Goal: Task Accomplishment & Management: Manage account settings

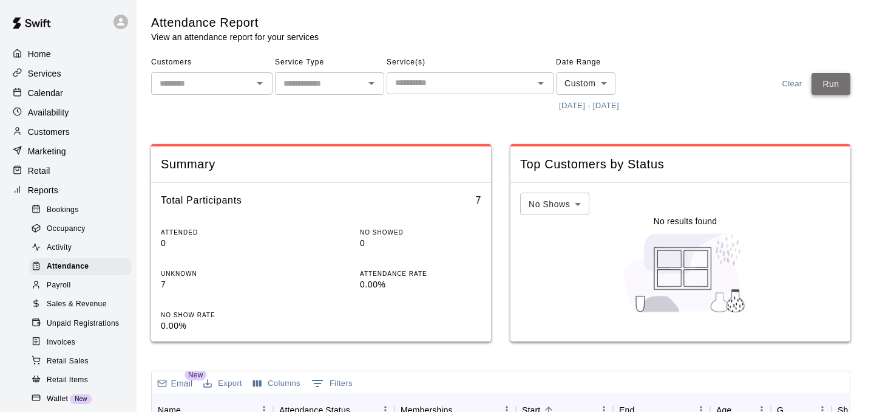
click at [822, 89] on button "Run" at bounding box center [831, 84] width 39 height 22
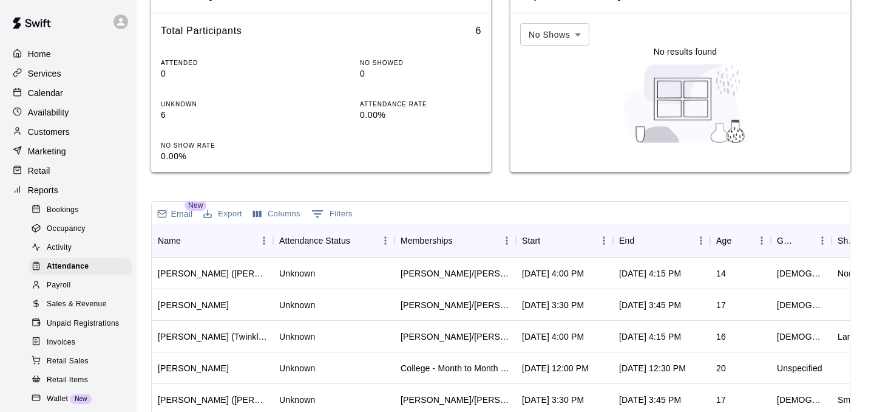
scroll to position [187, 0]
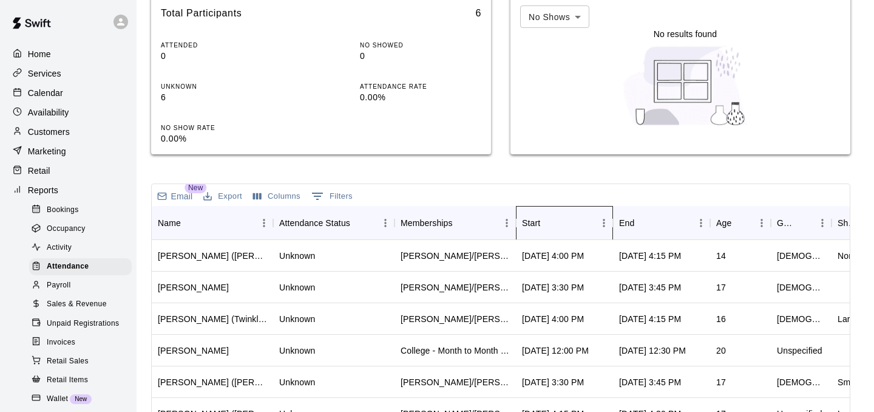
click at [579, 213] on div "Start" at bounding box center [558, 223] width 73 height 34
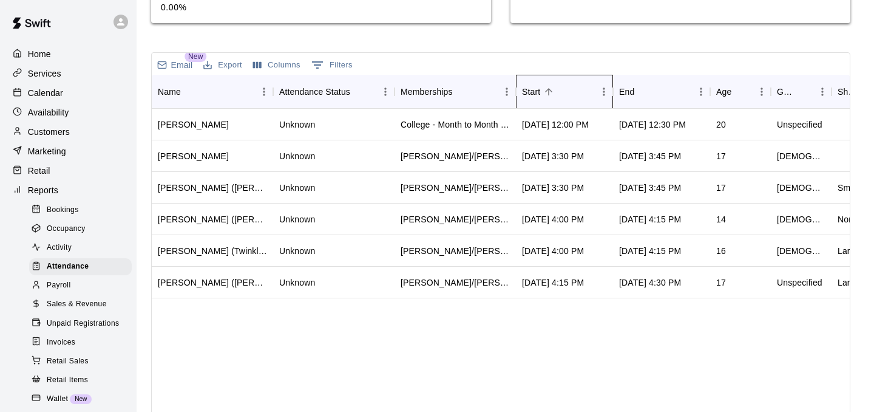
scroll to position [317, 0]
click at [28, 83] on div "Home Services Calendar Availability Customers Marketing Retail Reports Bookings…" at bounding box center [68, 237] width 137 height 386
click at [37, 87] on p "Calendar" at bounding box center [45, 93] width 35 height 12
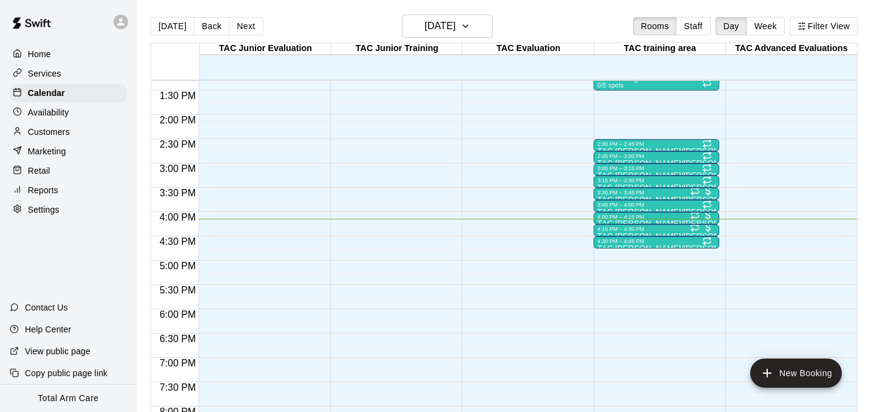
scroll to position [638, 0]
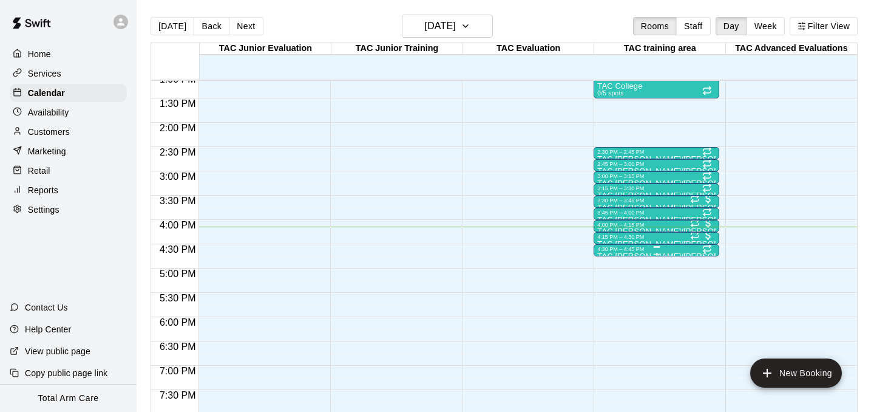
click at [619, 253] on div at bounding box center [657, 254] width 118 height 2
click at [608, 322] on icon "delete" at bounding box center [610, 323] width 9 height 11
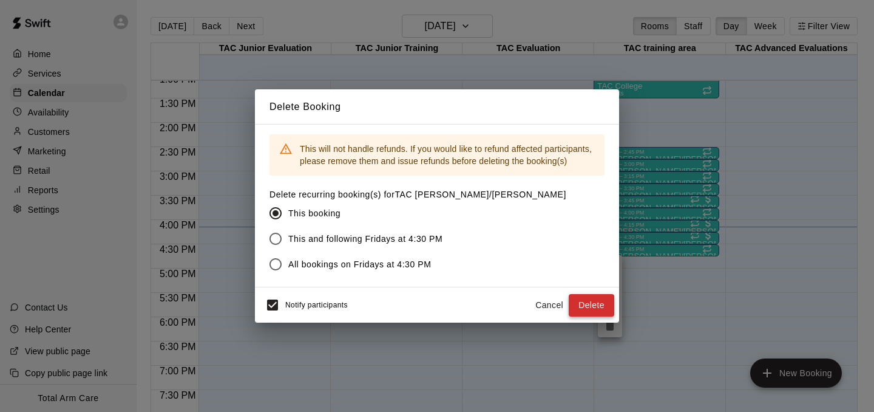
click at [602, 295] on button "Delete" at bounding box center [592, 305] width 46 height 22
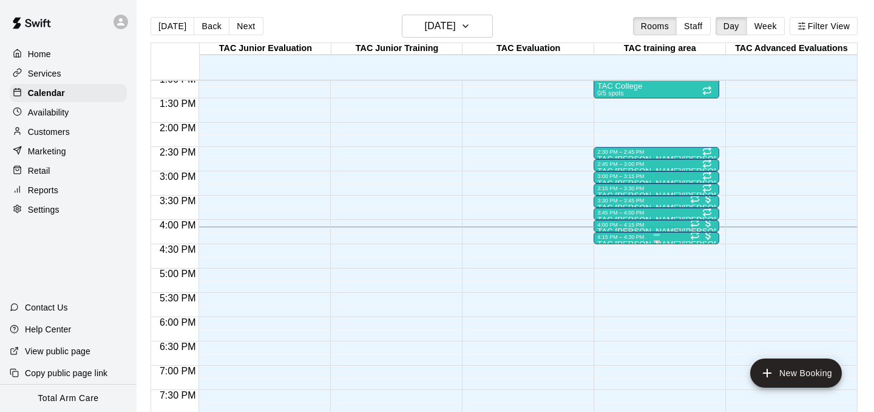
click at [621, 237] on div "4:15 PM – 4:30 PM" at bounding box center [657, 237] width 118 height 6
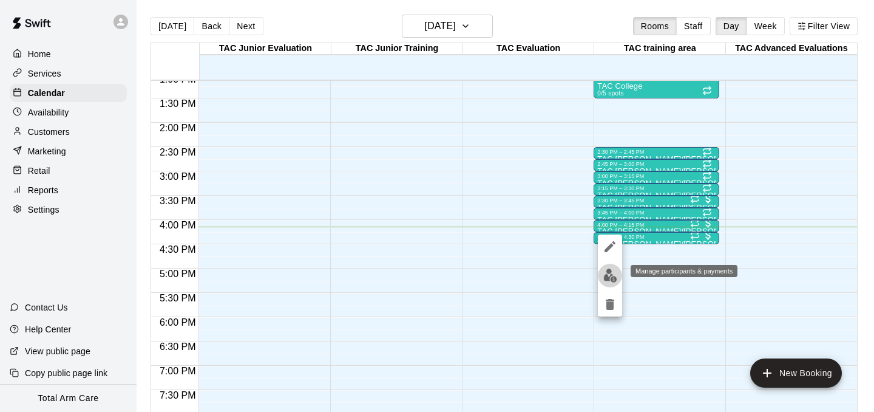
click at [610, 278] on img "edit" at bounding box center [611, 275] width 14 height 14
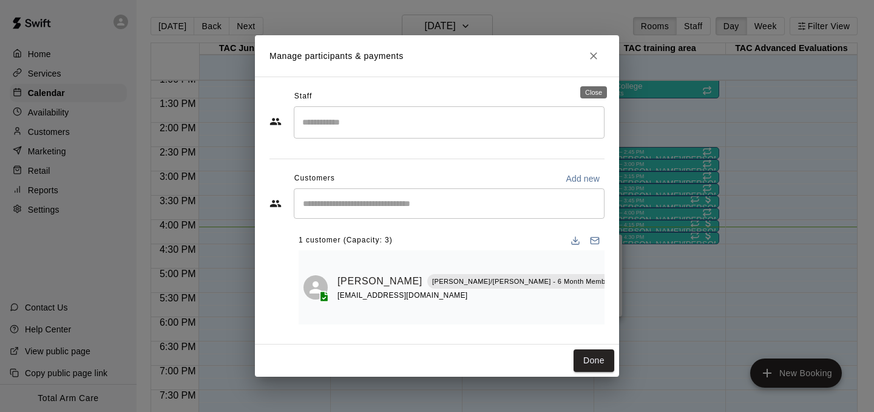
click at [588, 62] on icon "Close" at bounding box center [594, 56] width 12 height 12
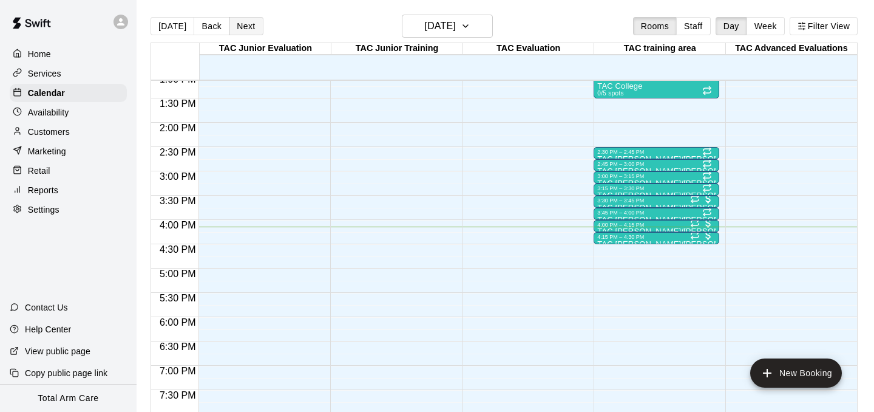
click at [234, 20] on button "Next" at bounding box center [246, 26] width 34 height 18
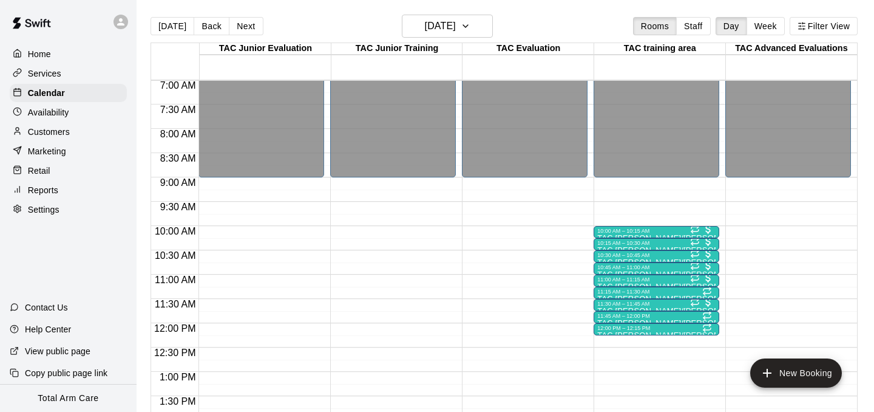
scroll to position [371, 0]
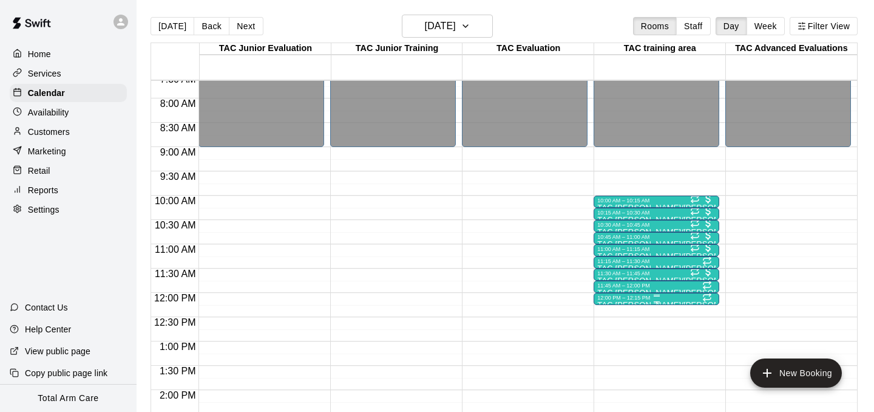
click at [673, 300] on div "12:00 PM – 12:15 PM" at bounding box center [657, 298] width 118 height 6
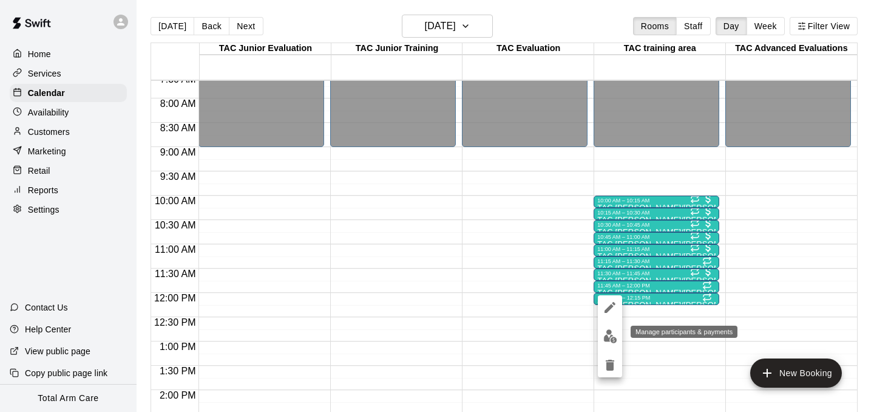
click at [607, 339] on img "edit" at bounding box center [611, 336] width 14 height 14
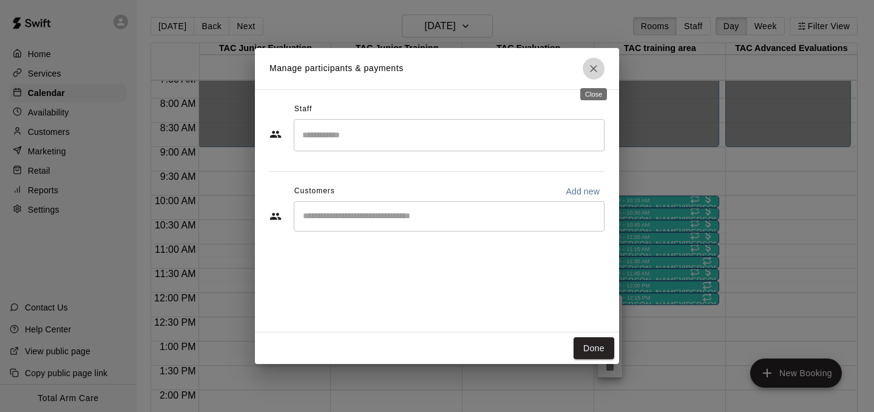
click at [593, 60] on button "Close" at bounding box center [594, 69] width 22 height 22
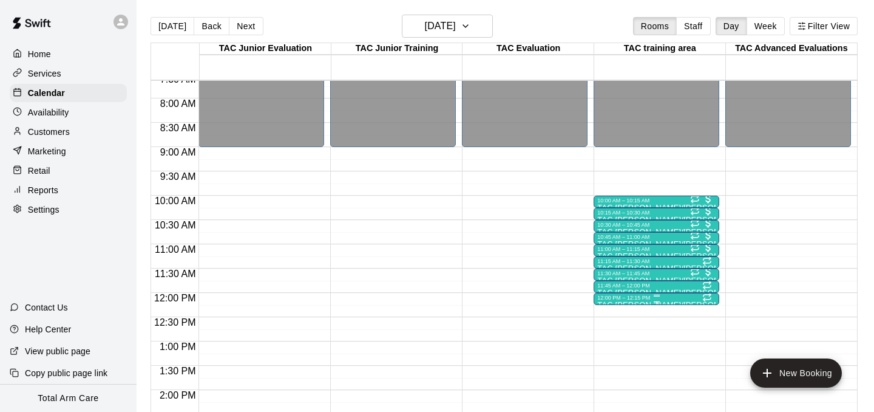
click at [620, 305] on p "TAC [PERSON_NAME]/[PERSON_NAME]" at bounding box center [657, 305] width 118 height 0
click at [615, 374] on icon "delete" at bounding box center [610, 376] width 15 height 15
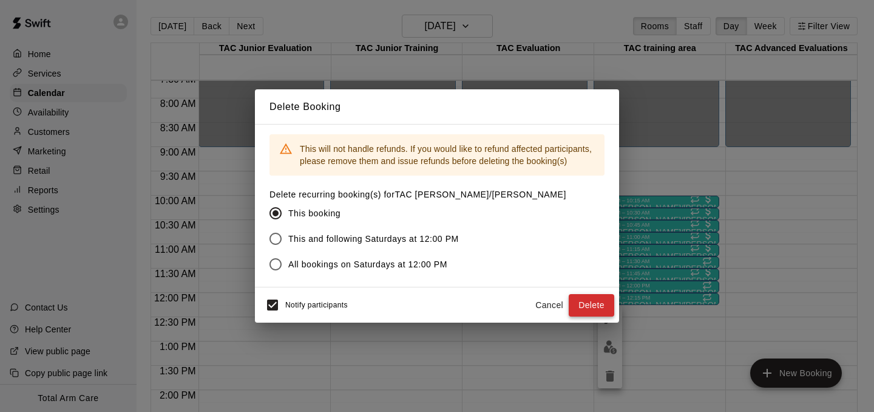
click at [604, 301] on button "Delete" at bounding box center [592, 305] width 46 height 22
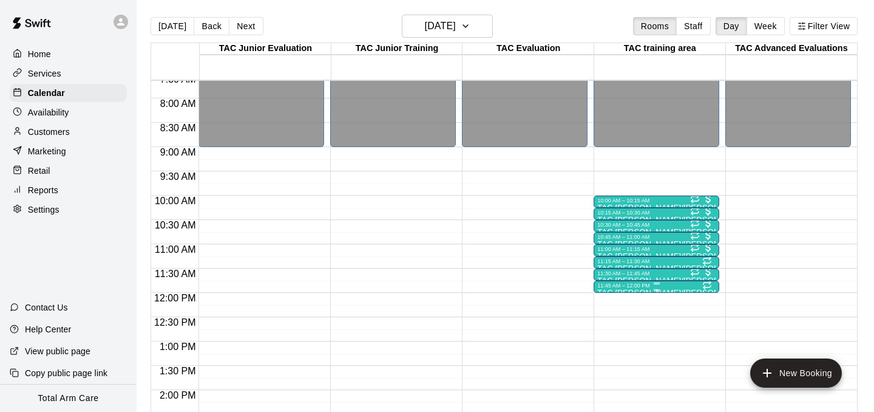
click at [618, 285] on div "11:45 AM – 12:00 PM" at bounding box center [657, 285] width 118 height 6
click at [611, 322] on img "edit" at bounding box center [611, 324] width 14 height 14
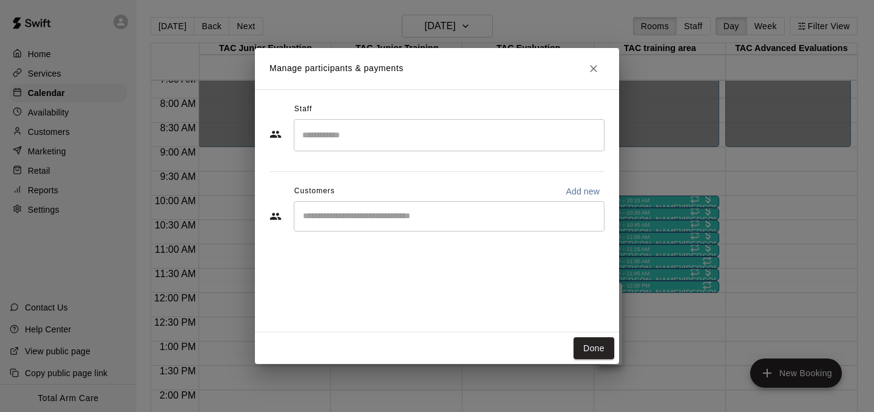
click at [592, 68] on icon "Close" at bounding box center [594, 69] width 12 height 12
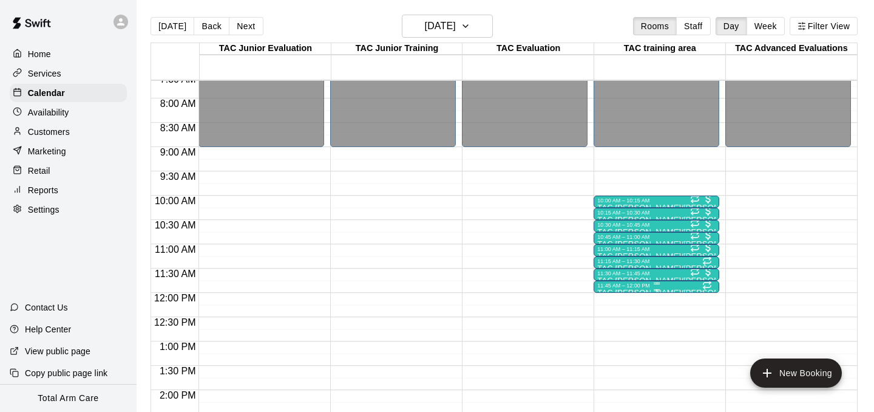
click at [613, 284] on div at bounding box center [657, 283] width 118 height 2
click at [612, 353] on icon "delete" at bounding box center [610, 352] width 9 height 11
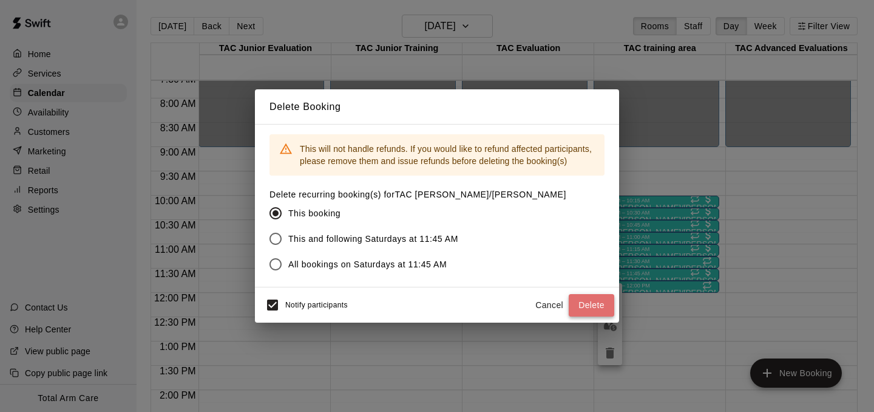
click at [605, 310] on button "Delete" at bounding box center [592, 305] width 46 height 22
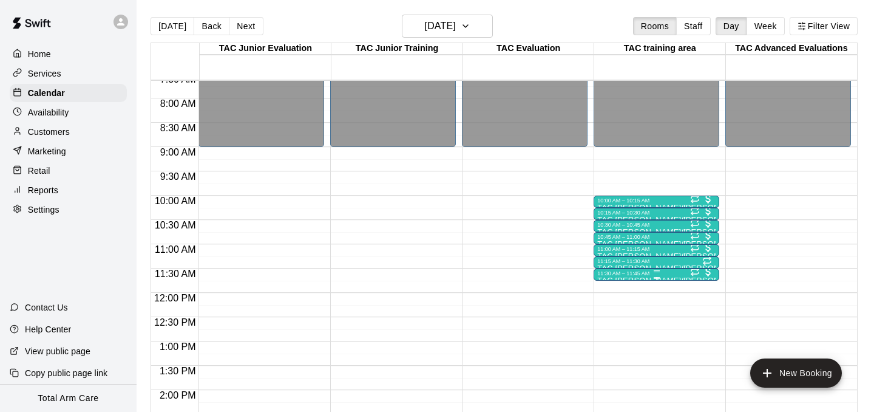
click at [653, 270] on div "11:30 AM – 11:45 AM TAC [PERSON_NAME]/[PERSON_NAME] 1/4 spots" at bounding box center [657, 274] width 126 height 12
click at [610, 310] on img "edit" at bounding box center [607, 310] width 14 height 14
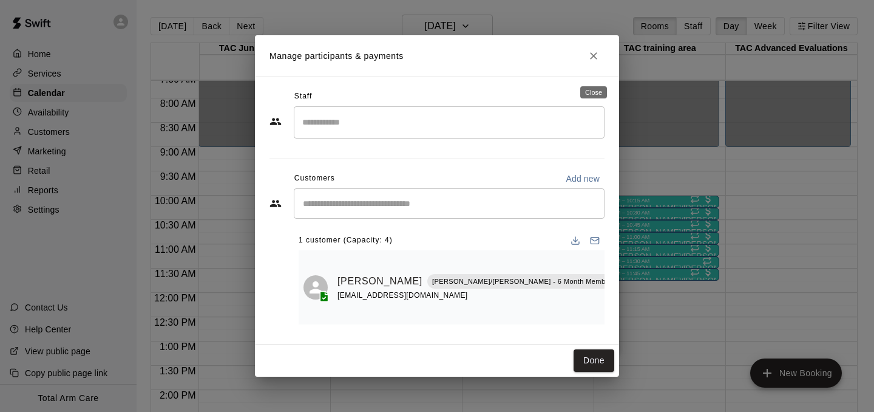
click at [598, 62] on icon "Close" at bounding box center [594, 56] width 12 height 12
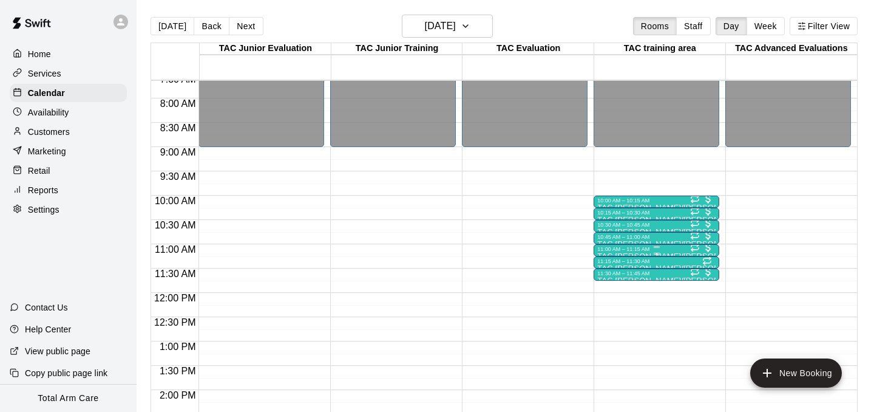
click at [654, 254] on div at bounding box center [657, 254] width 6 height 2
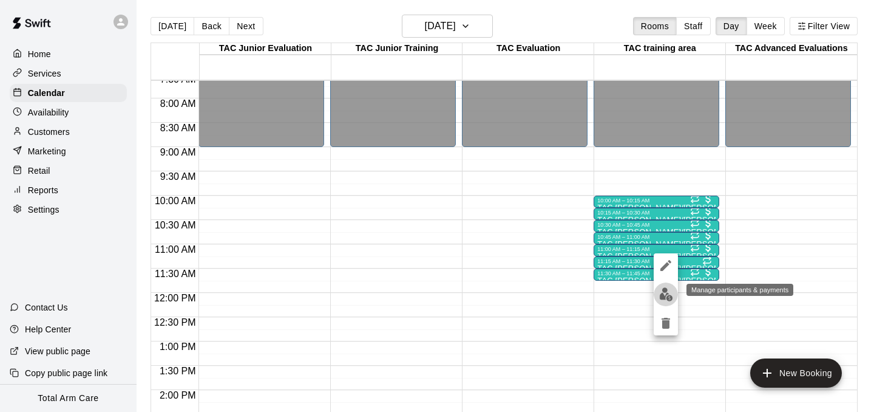
click at [669, 296] on img "edit" at bounding box center [667, 294] width 14 height 14
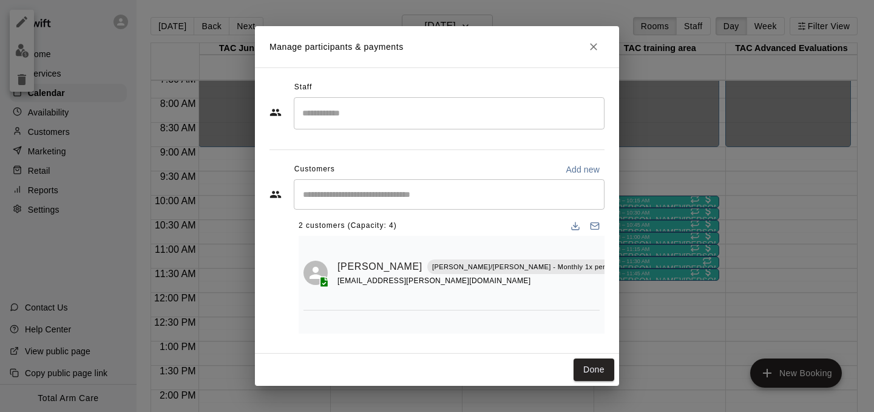
scroll to position [5, 0]
click at [588, 52] on icon "Close" at bounding box center [594, 47] width 12 height 12
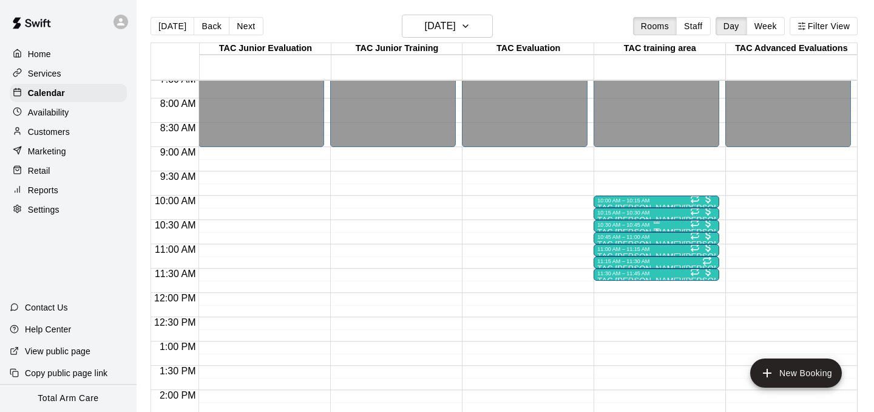
click at [638, 224] on div "10:30 AM – 10:45 AM" at bounding box center [657, 225] width 118 height 6
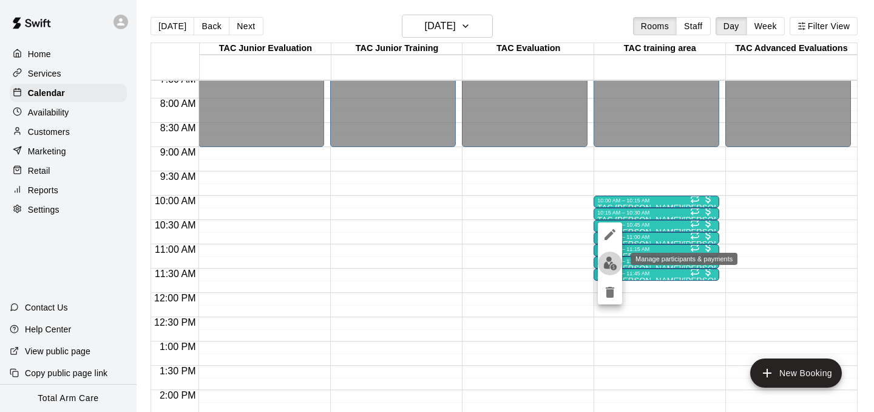
click at [615, 265] on img "edit" at bounding box center [611, 263] width 14 height 14
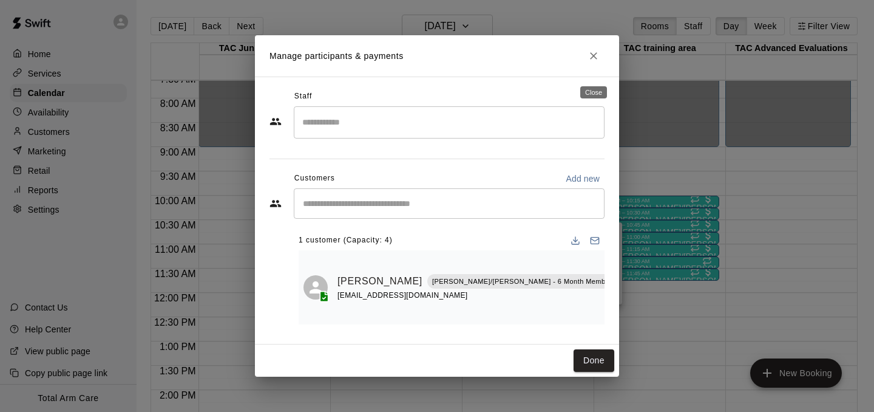
click at [593, 62] on icon "Close" at bounding box center [594, 56] width 12 height 12
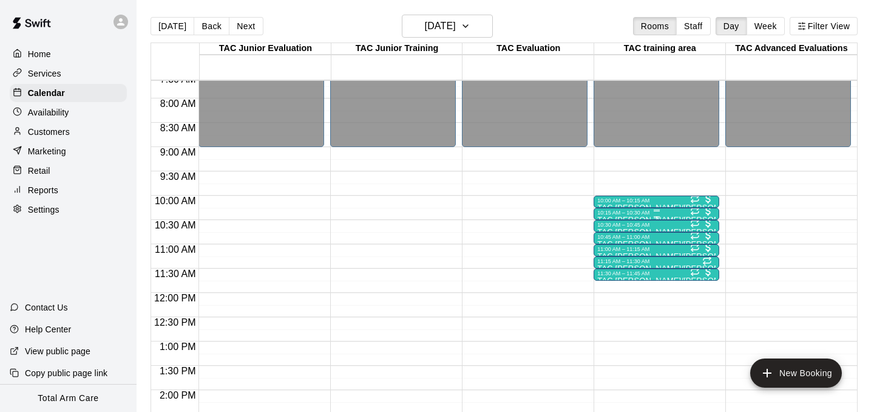
click at [637, 210] on div "10:15 AM – 10:30 AM TAC [PERSON_NAME]/[PERSON_NAME] 1/4 spots" at bounding box center [657, 214] width 126 height 12
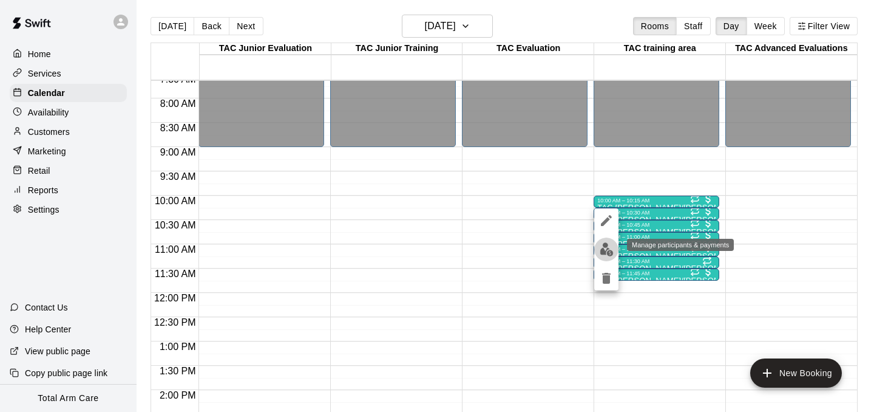
click at [607, 252] on img "edit" at bounding box center [607, 249] width 14 height 14
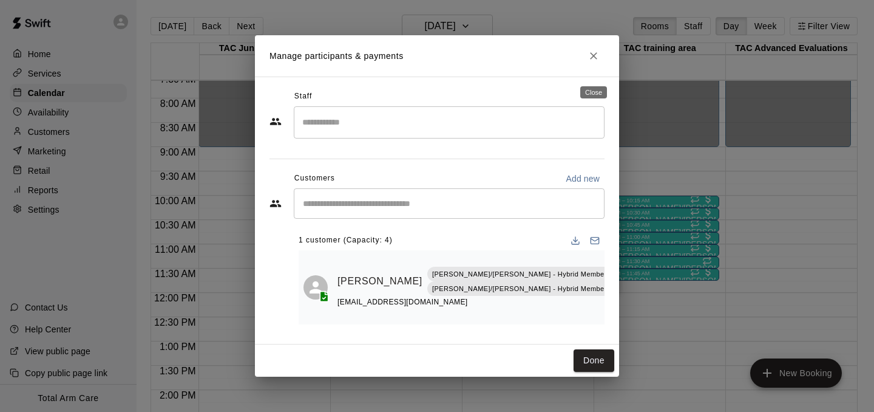
click at [595, 62] on icon "Close" at bounding box center [594, 56] width 12 height 12
